Goal: Task Accomplishment & Management: Manage account settings

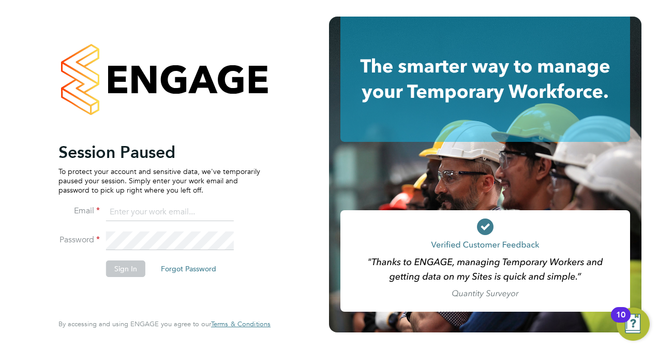
click at [153, 213] on input at bounding box center [170, 212] width 128 height 19
